Goal: Task Accomplishment & Management: Complete application form

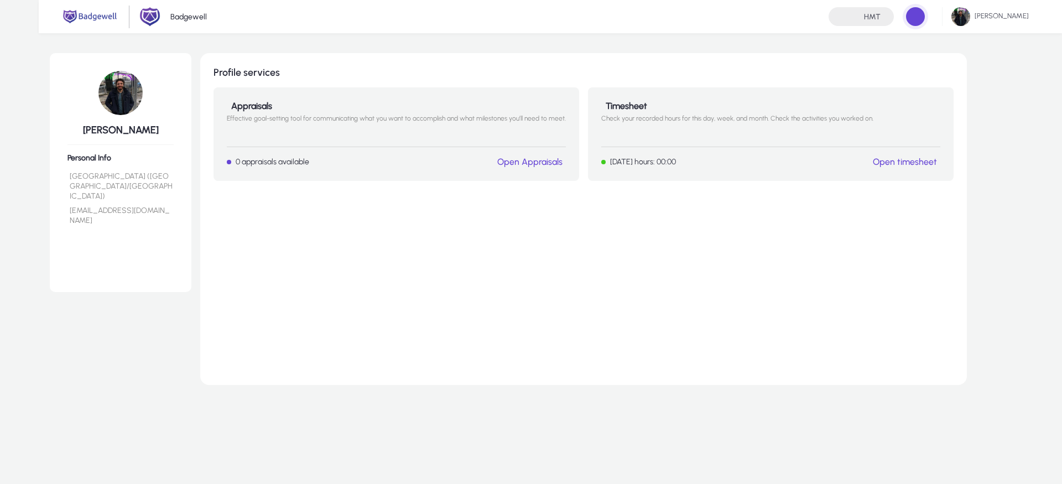
click at [922, 162] on link "Open timesheet" at bounding box center [905, 162] width 64 height 11
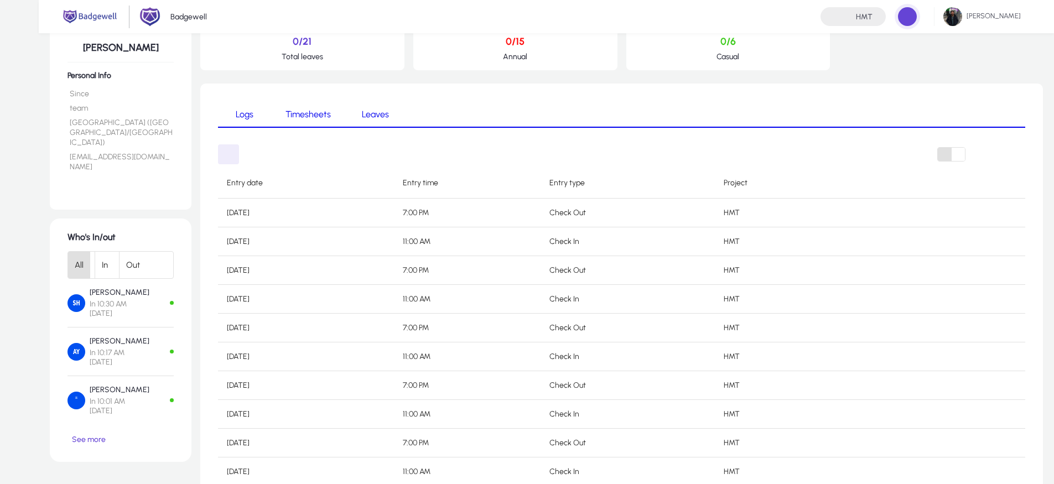
scroll to position [67, 0]
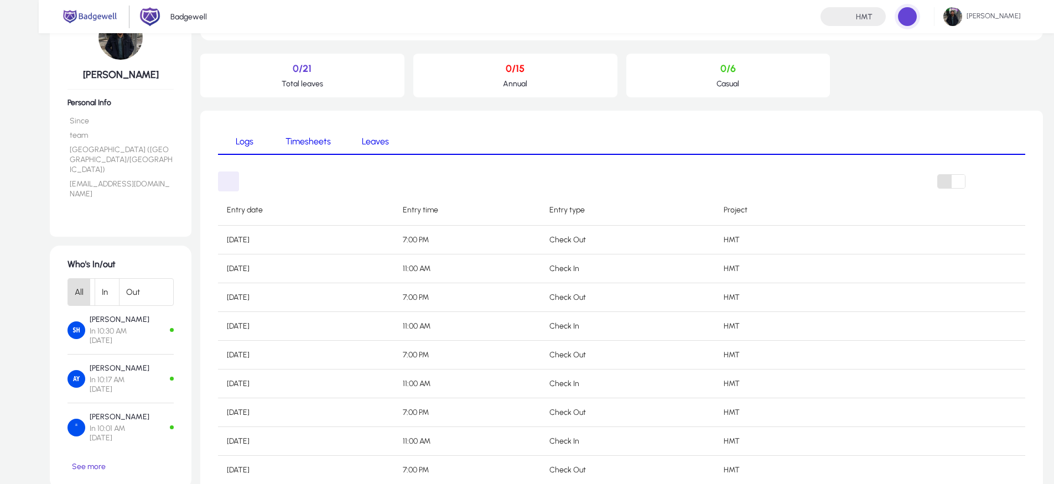
click at [365, 147] on span "Leaves" at bounding box center [373, 141] width 32 height 27
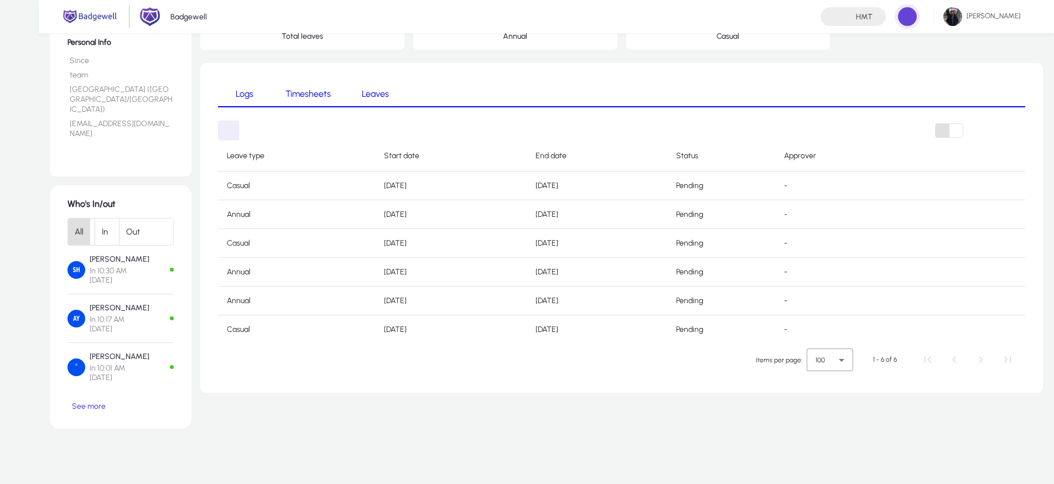
scroll to position [167, 0]
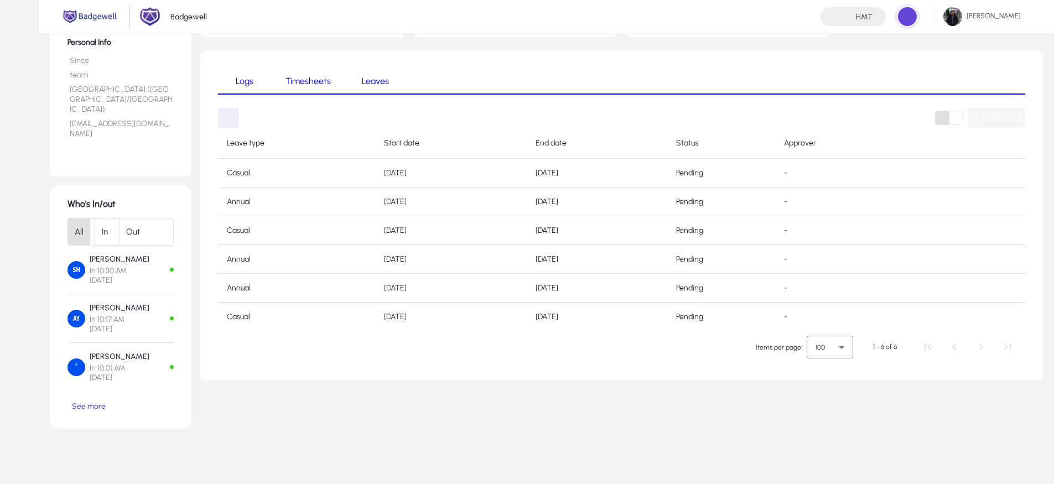
click at [1002, 113] on span "Add Leave" at bounding box center [998, 117] width 35 height 9
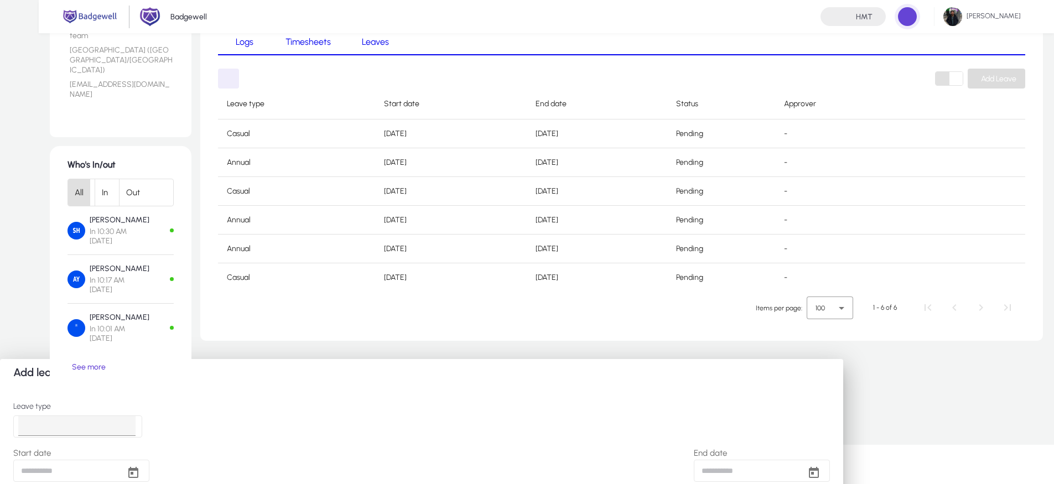
scroll to position [0, 0]
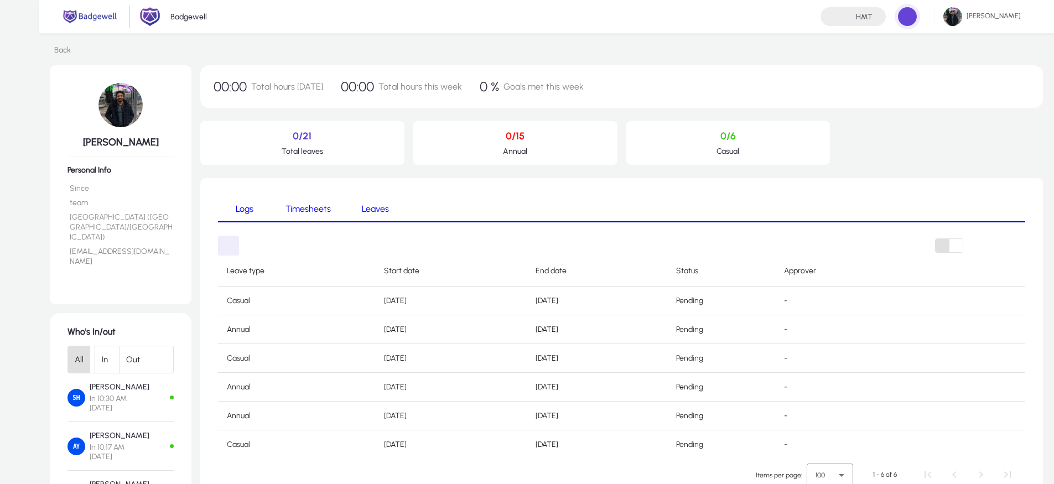
type input "**********"
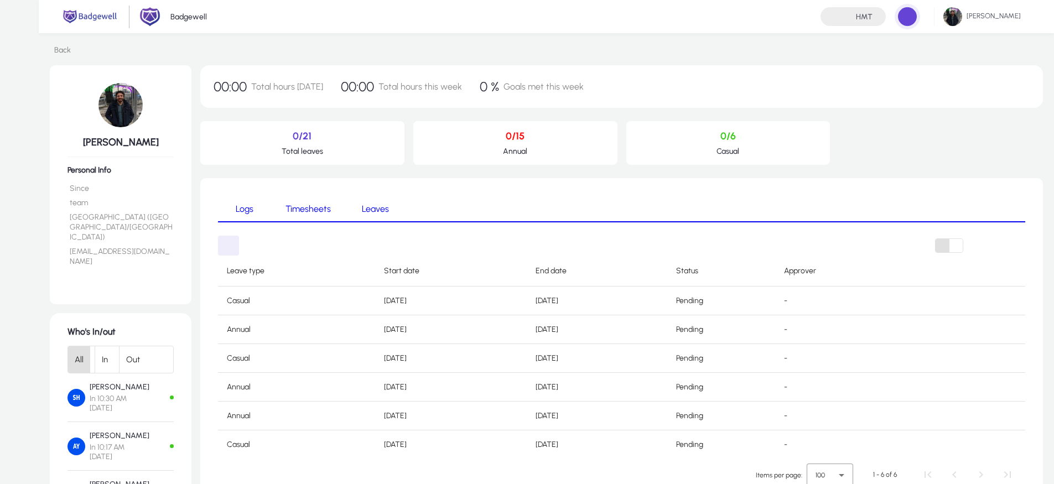
type input "**********"
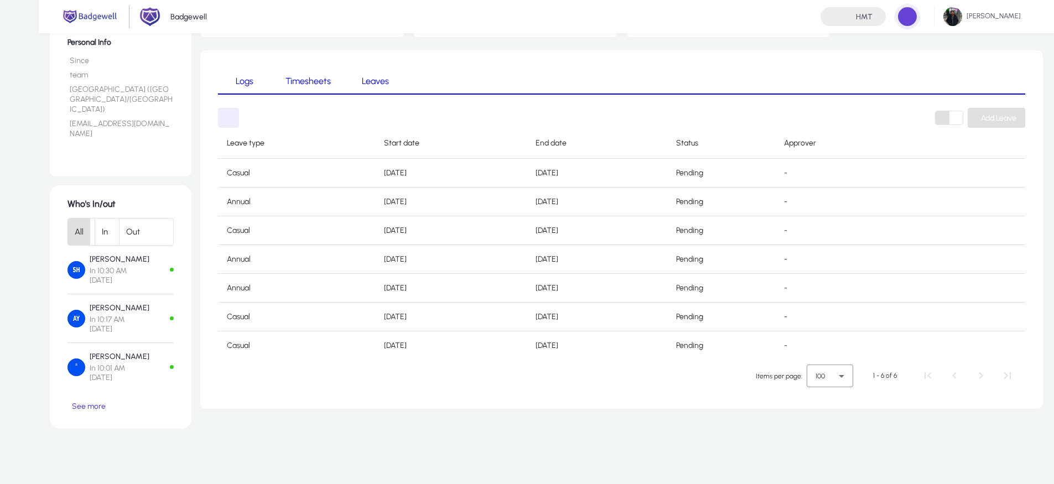
drag, startPoint x: 314, startPoint y: 41, endPoint x: 359, endPoint y: 46, distance: 45.6
click at [313, 77] on span "Timesheets" at bounding box center [307, 81] width 45 height 9
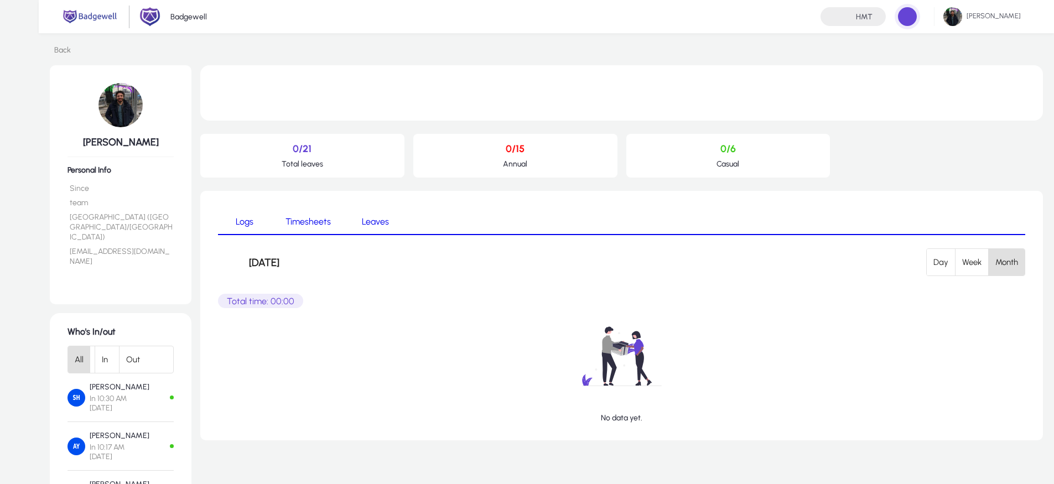
click at [357, 209] on span "Leaves" at bounding box center [373, 222] width 32 height 27
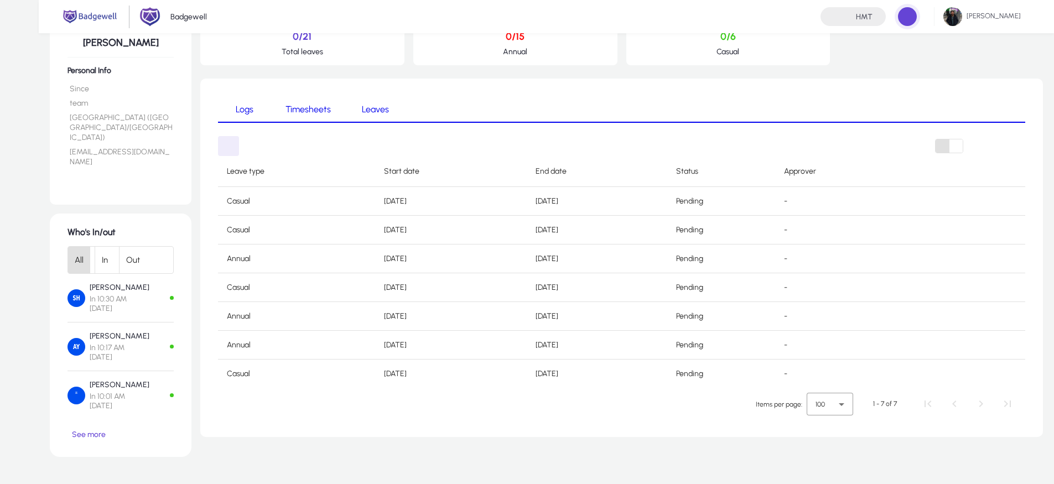
scroll to position [167, 0]
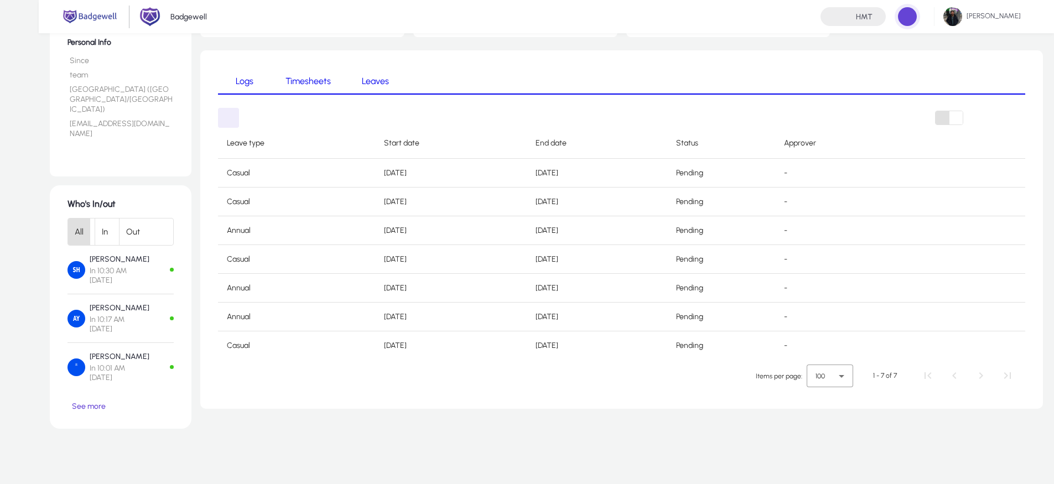
click at [599, 200] on tbody "Casual [DATE] [DATE] Pending - Casual [DATE] [DATE] Pending - Annual [DATE] [DA…" at bounding box center [621, 259] width 807 height 201
drag, startPoint x: 717, startPoint y: 152, endPoint x: 797, endPoint y: 106, distance: 92.4
click at [788, 128] on table "Leave type Start date End date Status Approver Casual [DATE] [DATE] Pending - C…" at bounding box center [621, 244] width 807 height 232
click at [854, 68] on div "Logs Timesheets Leaves Add Leave Leave type Start date End date Status Approver…" at bounding box center [621, 229] width 807 height 323
